Goal: Task Accomplishment & Management: Manage account settings

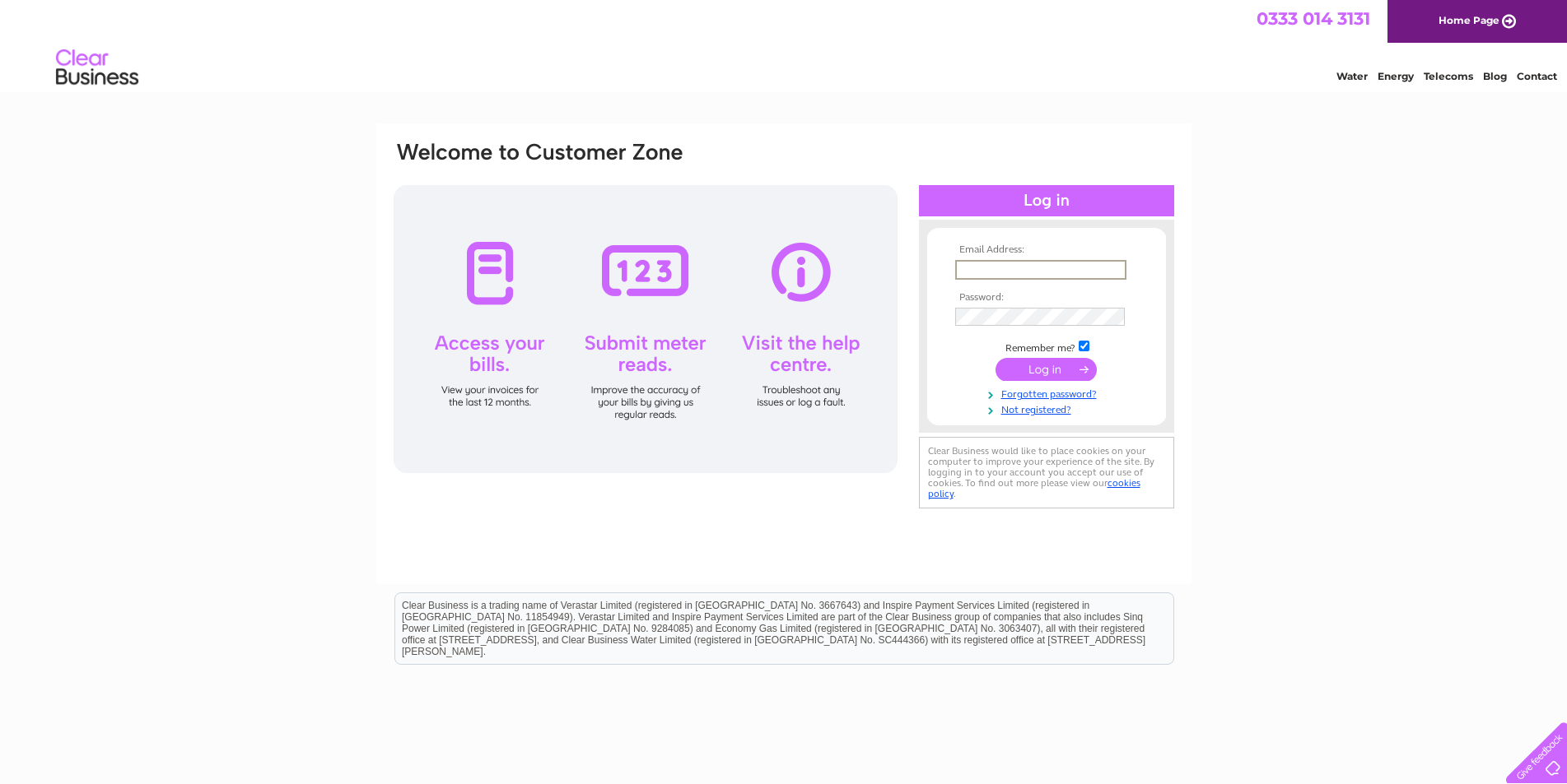
click at [986, 270] on input "text" at bounding box center [1040, 270] width 171 height 20
type input "heat_centre@btconnect.com"
click at [995, 358] on input "submit" at bounding box center [1046, 370] width 102 height 23
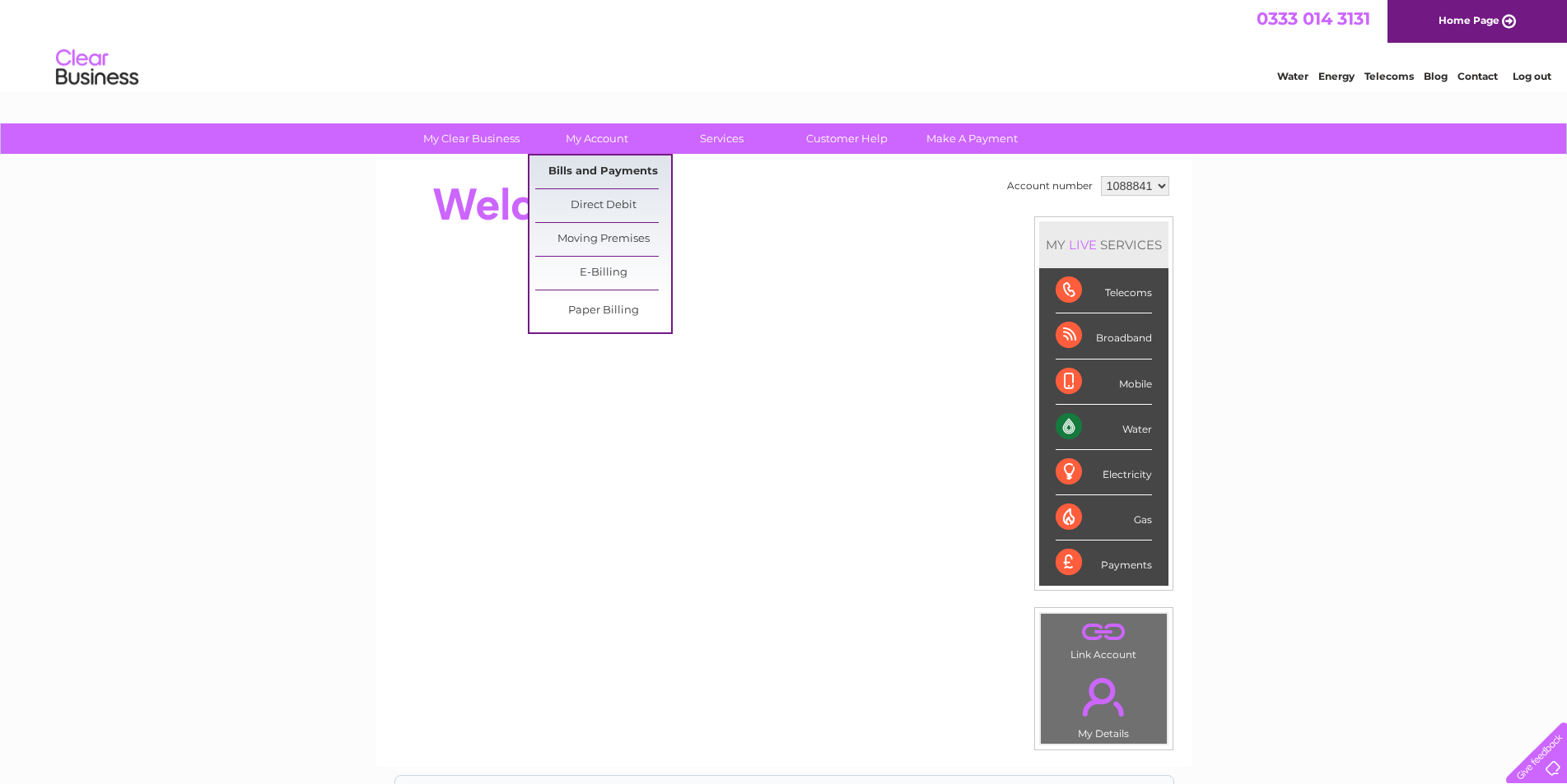
click at [613, 163] on link "Bills and Payments" at bounding box center [603, 172] width 136 height 33
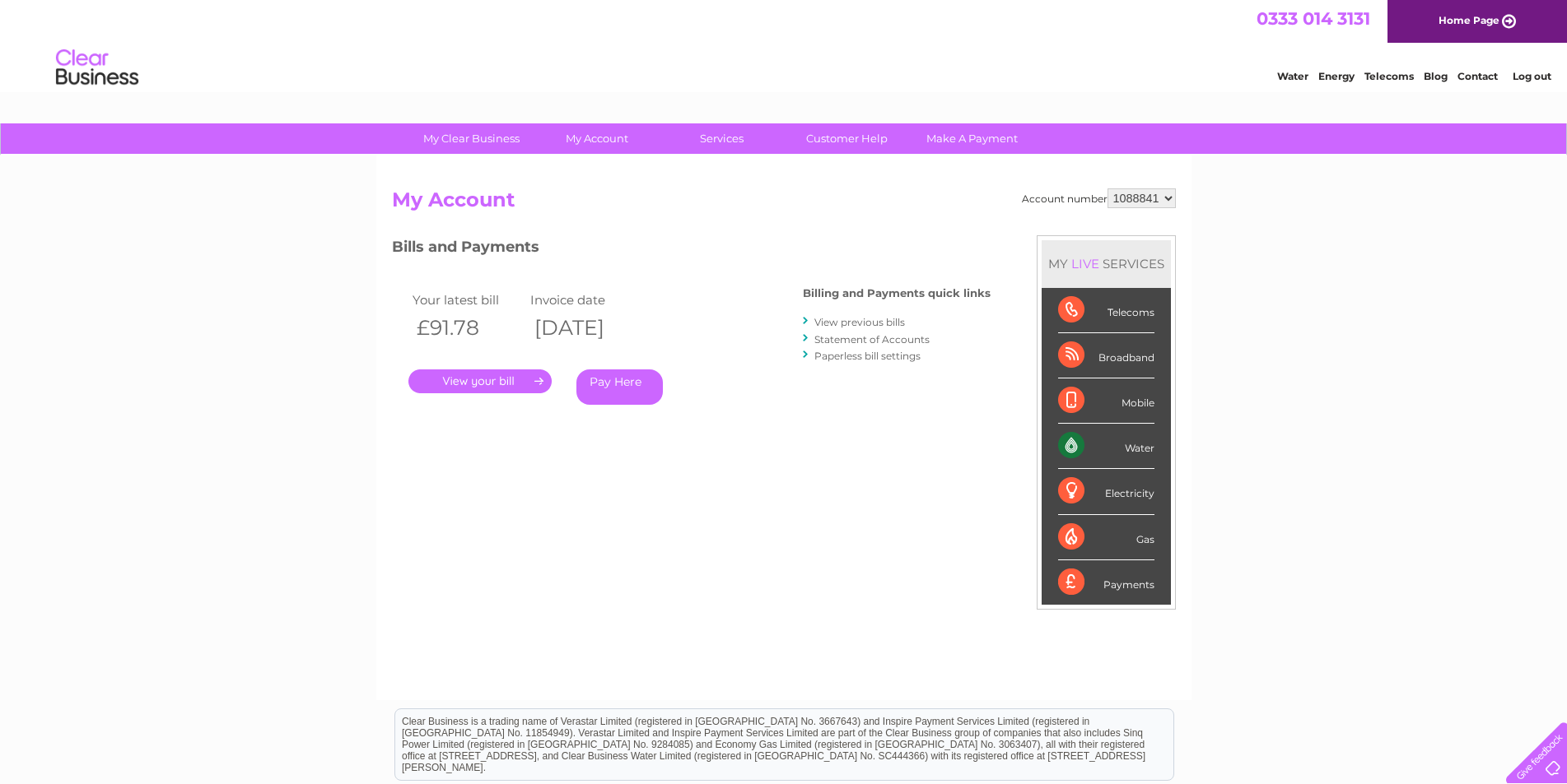
click at [500, 375] on link "." at bounding box center [479, 381] width 143 height 23
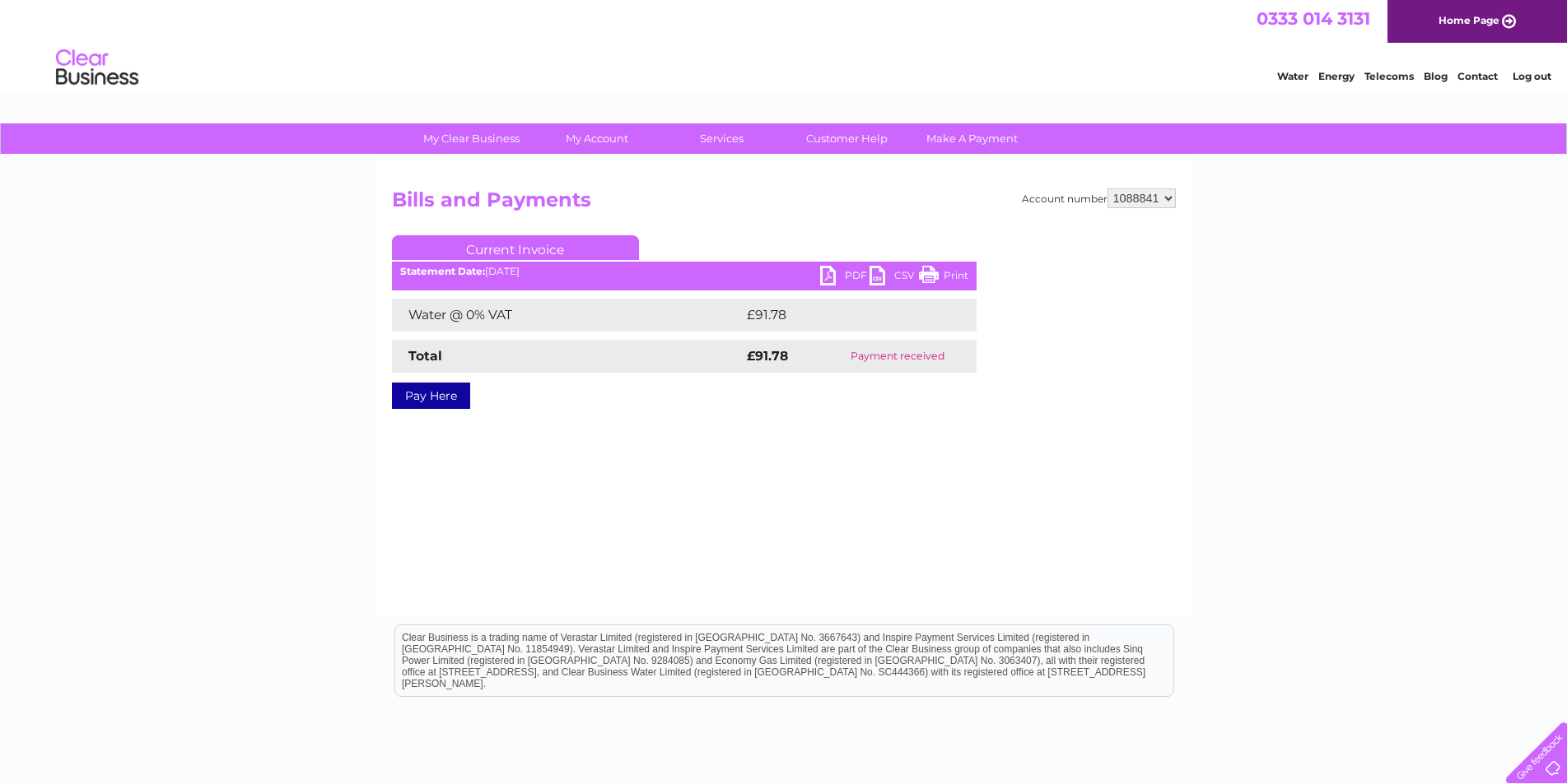
click at [829, 272] on link "PDF" at bounding box center [844, 278] width 49 height 23
click at [830, 275] on link "PDF" at bounding box center [844, 278] width 49 height 23
